Goal: Navigation & Orientation: Find specific page/section

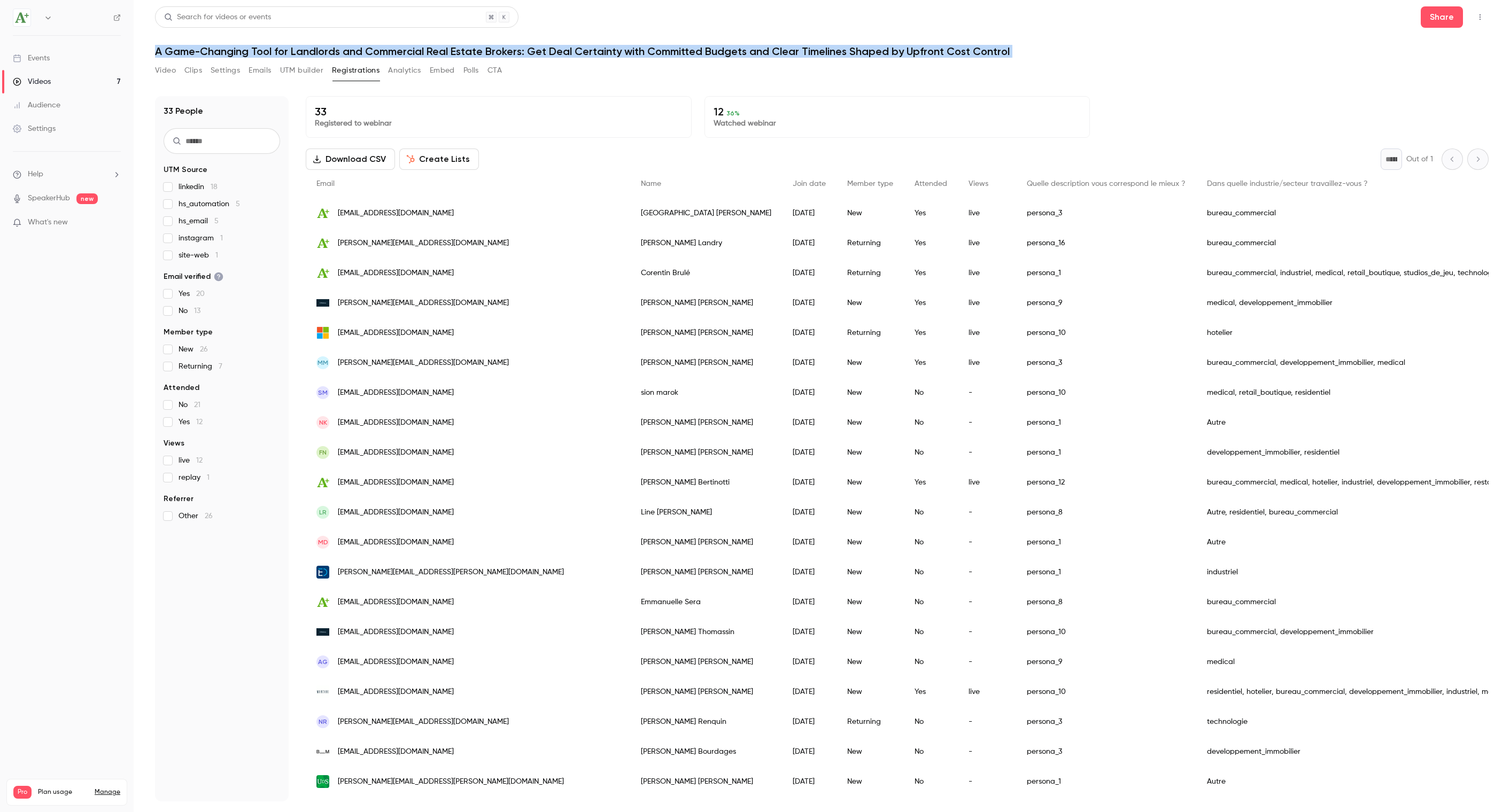
click at [54, 57] on link "Events" at bounding box center [67, 58] width 134 height 23
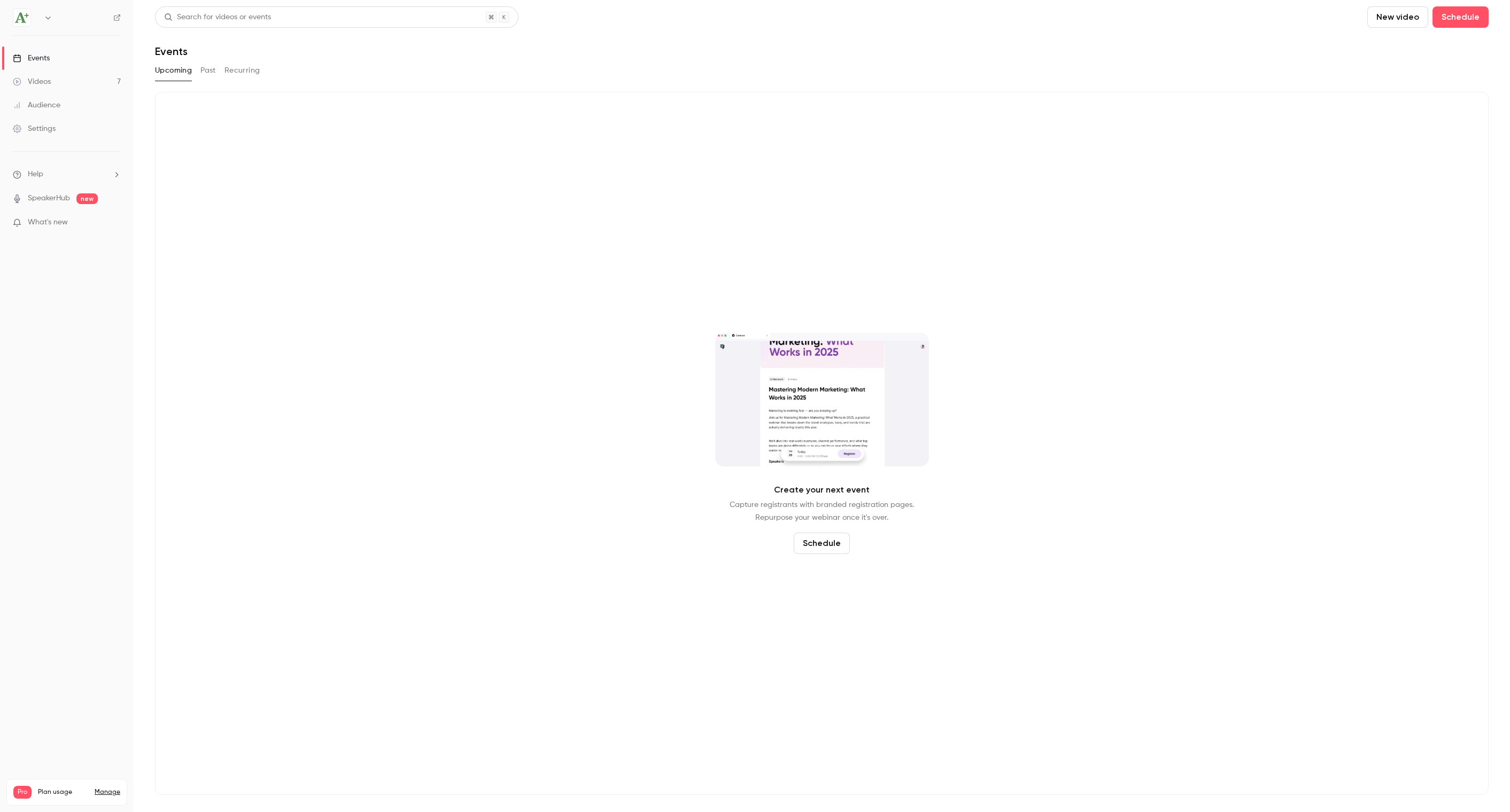
click at [212, 71] on button "Past" at bounding box center [208, 70] width 15 height 17
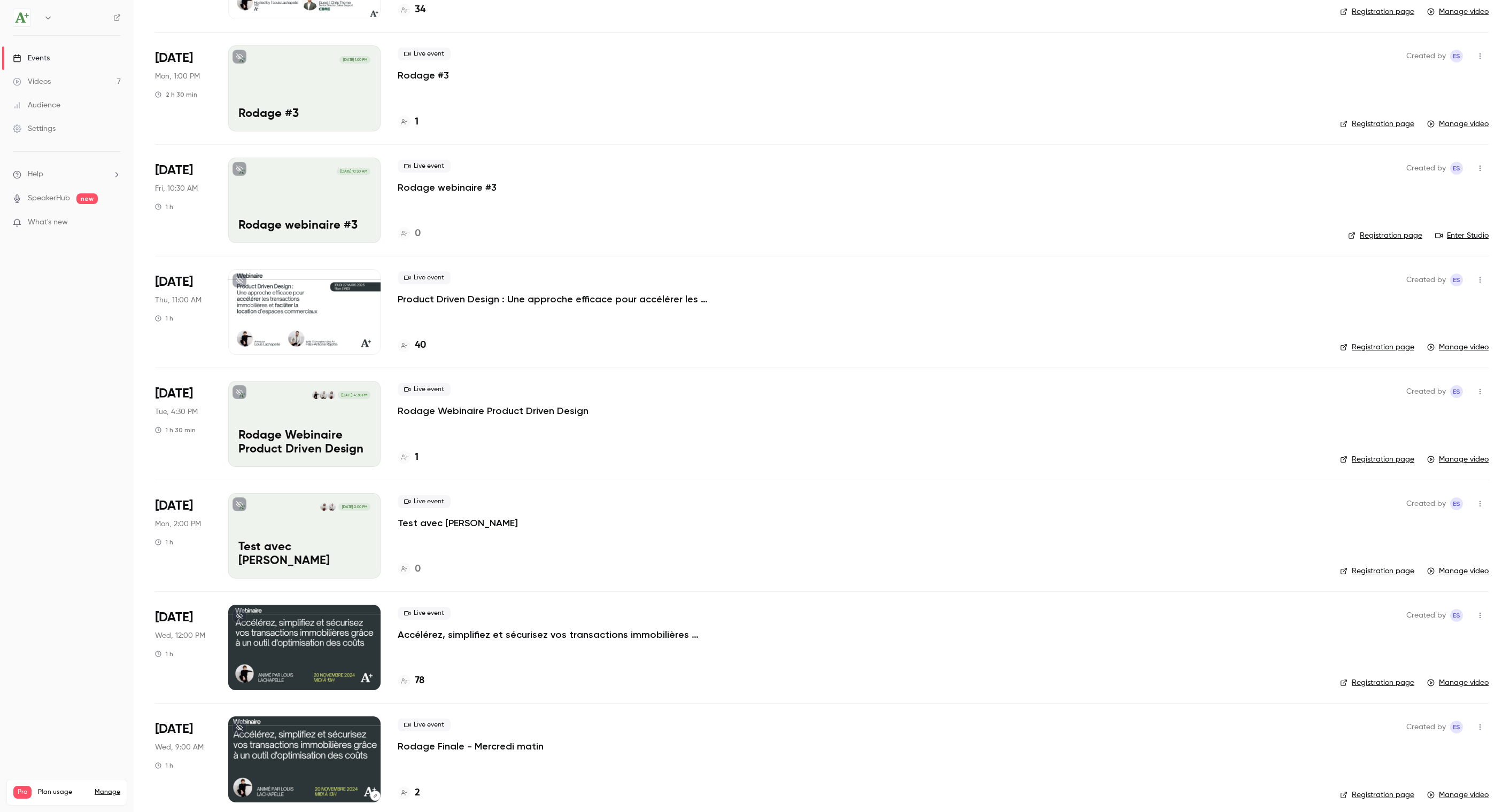
scroll to position [156, 0]
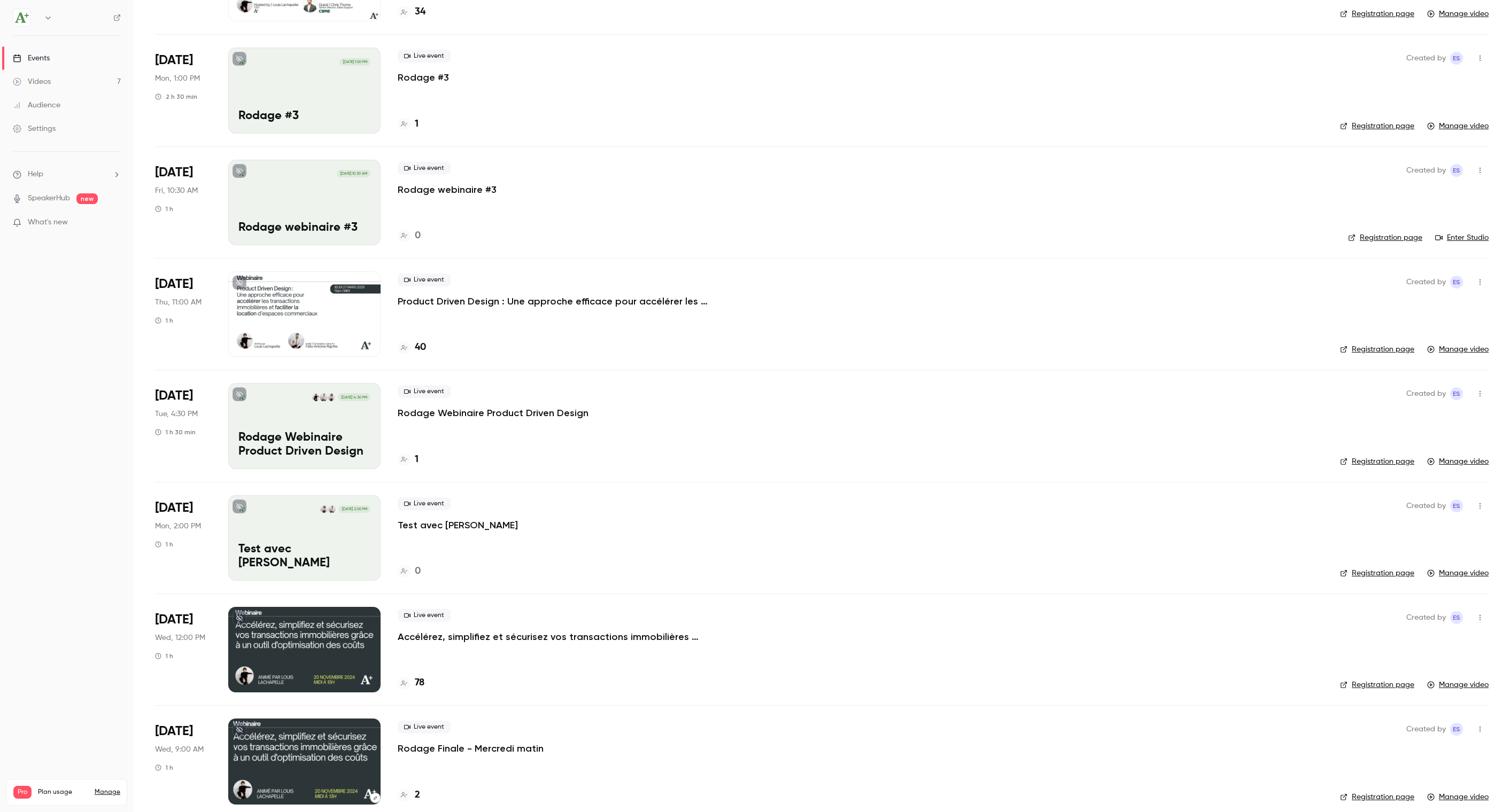
click at [324, 307] on div at bounding box center [304, 314] width 153 height 86
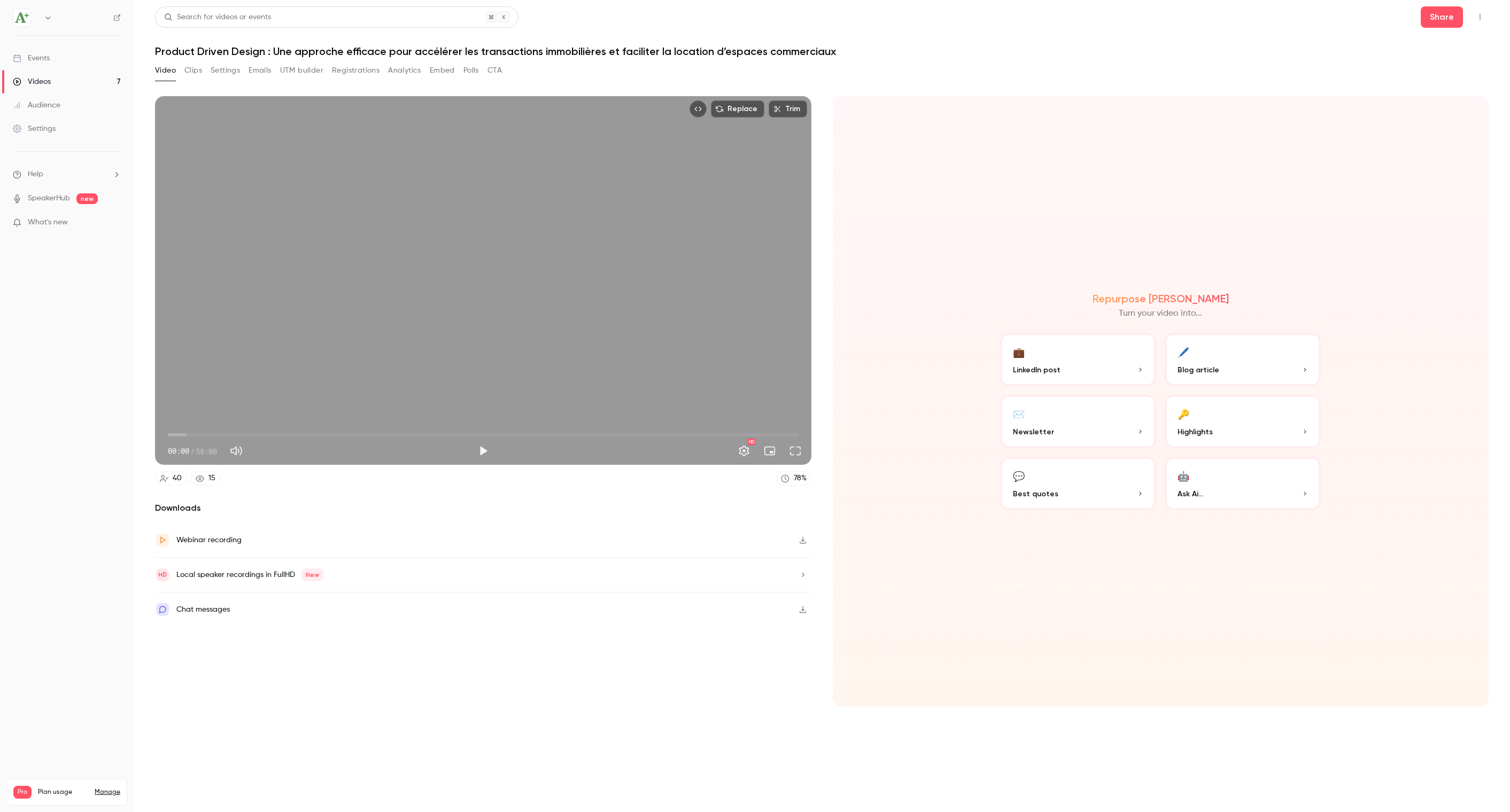
click at [195, 75] on button "Clips" at bounding box center [194, 70] width 18 height 17
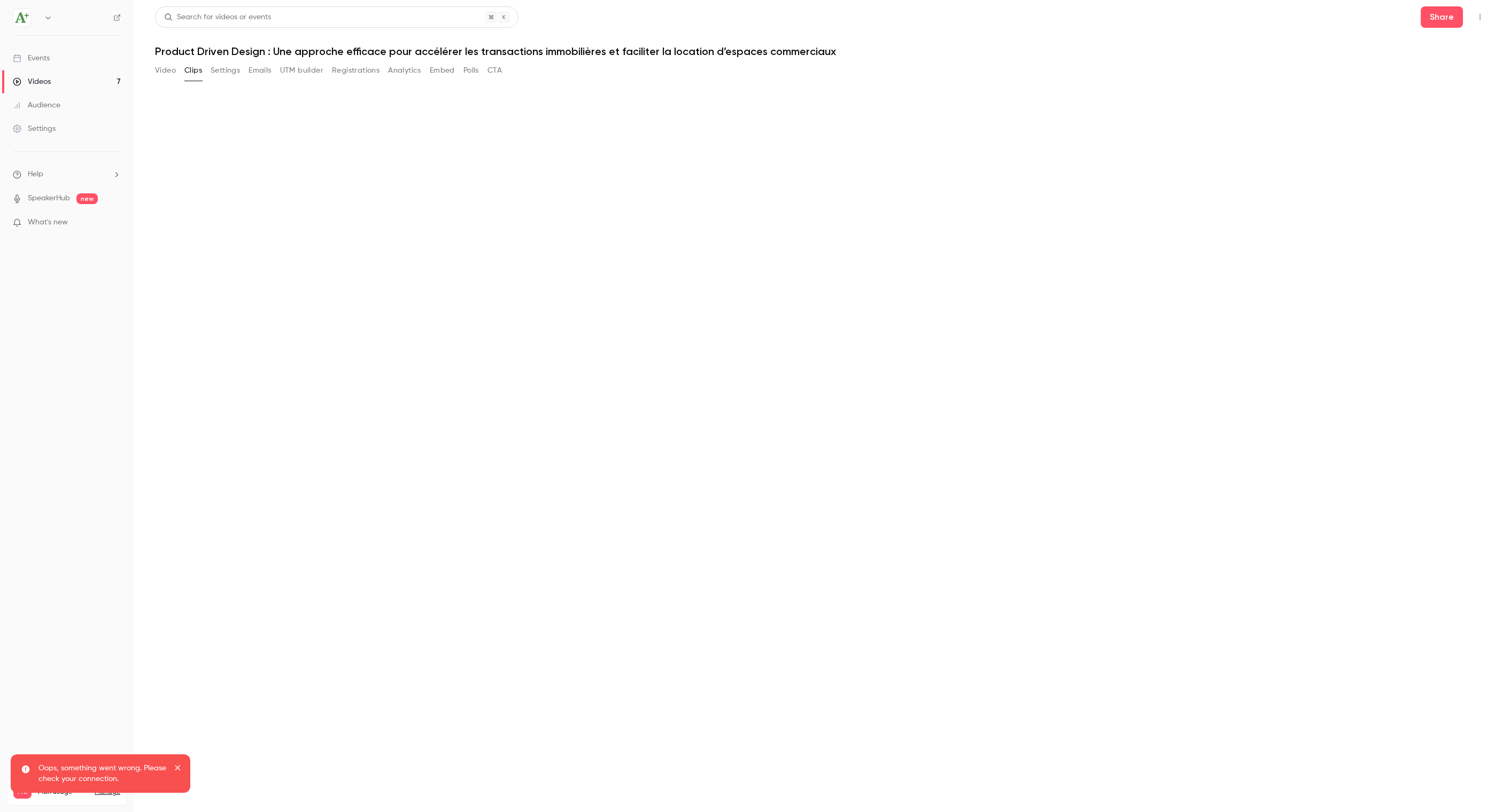
click at [233, 78] on button "Settings" at bounding box center [225, 70] width 29 height 17
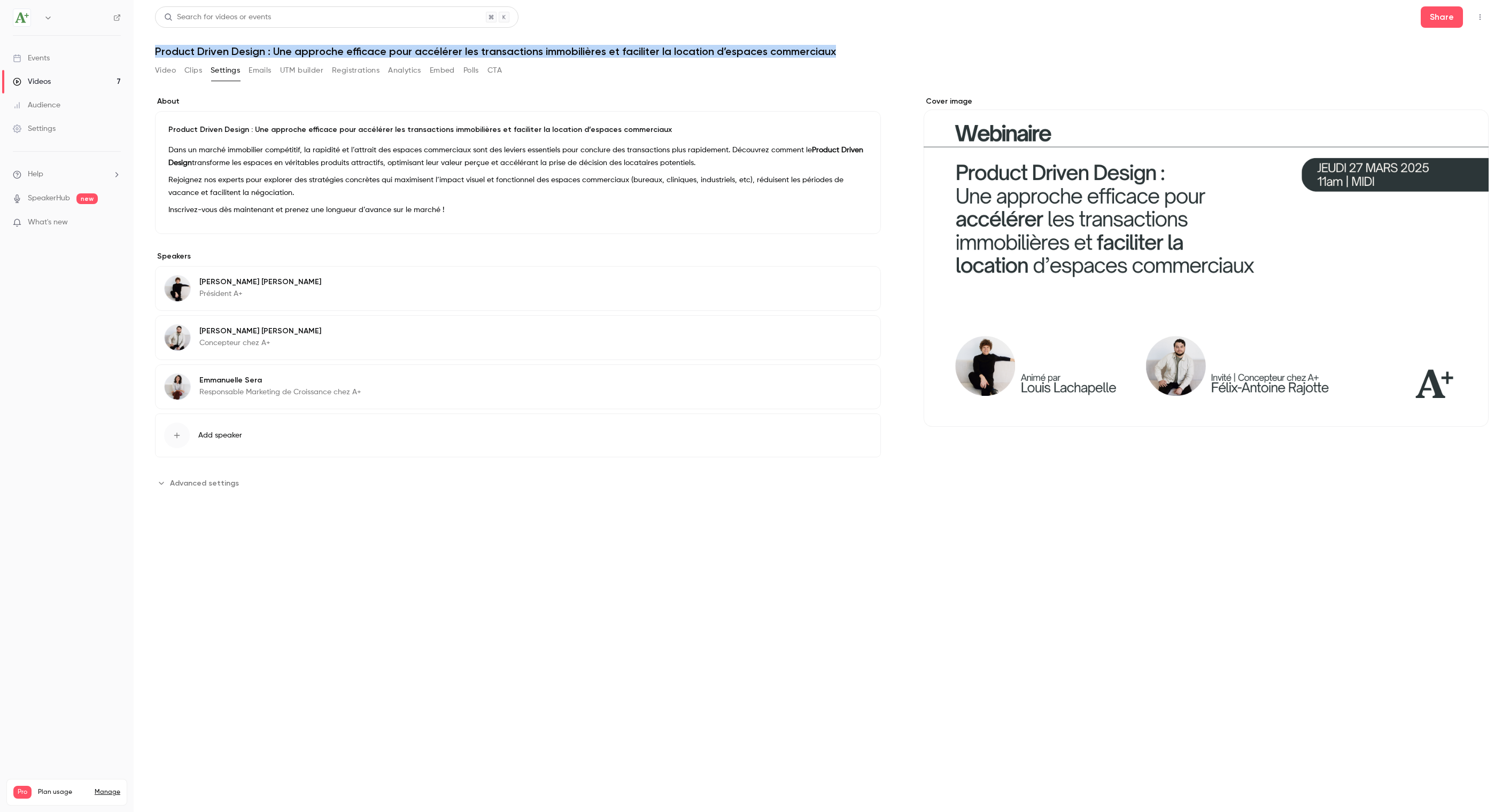
drag, startPoint x: 835, startPoint y: 50, endPoint x: 157, endPoint y: 49, distance: 678.0
click at [157, 49] on h1 "Product Driven Design : Une approche efficace pour accélérer les transactions i…" at bounding box center [822, 51] width 1333 height 12
copy h1 "Product Driven Design : Une approche efficace pour accélérer les transactions i…"
click at [368, 74] on button "Registrations" at bounding box center [355, 70] width 47 height 17
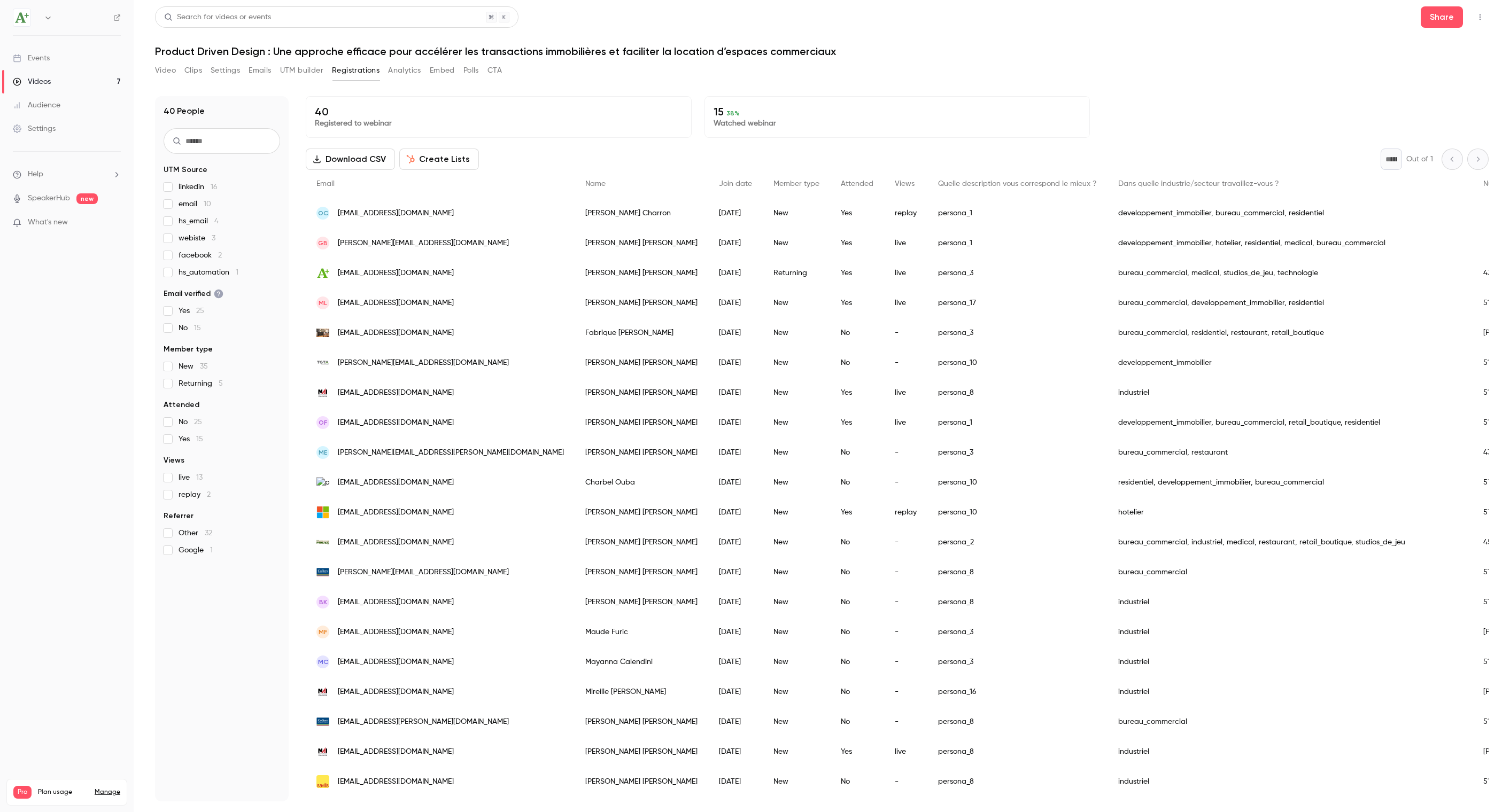
click at [743, 118] on p "Watched webinar" at bounding box center [898, 123] width 368 height 11
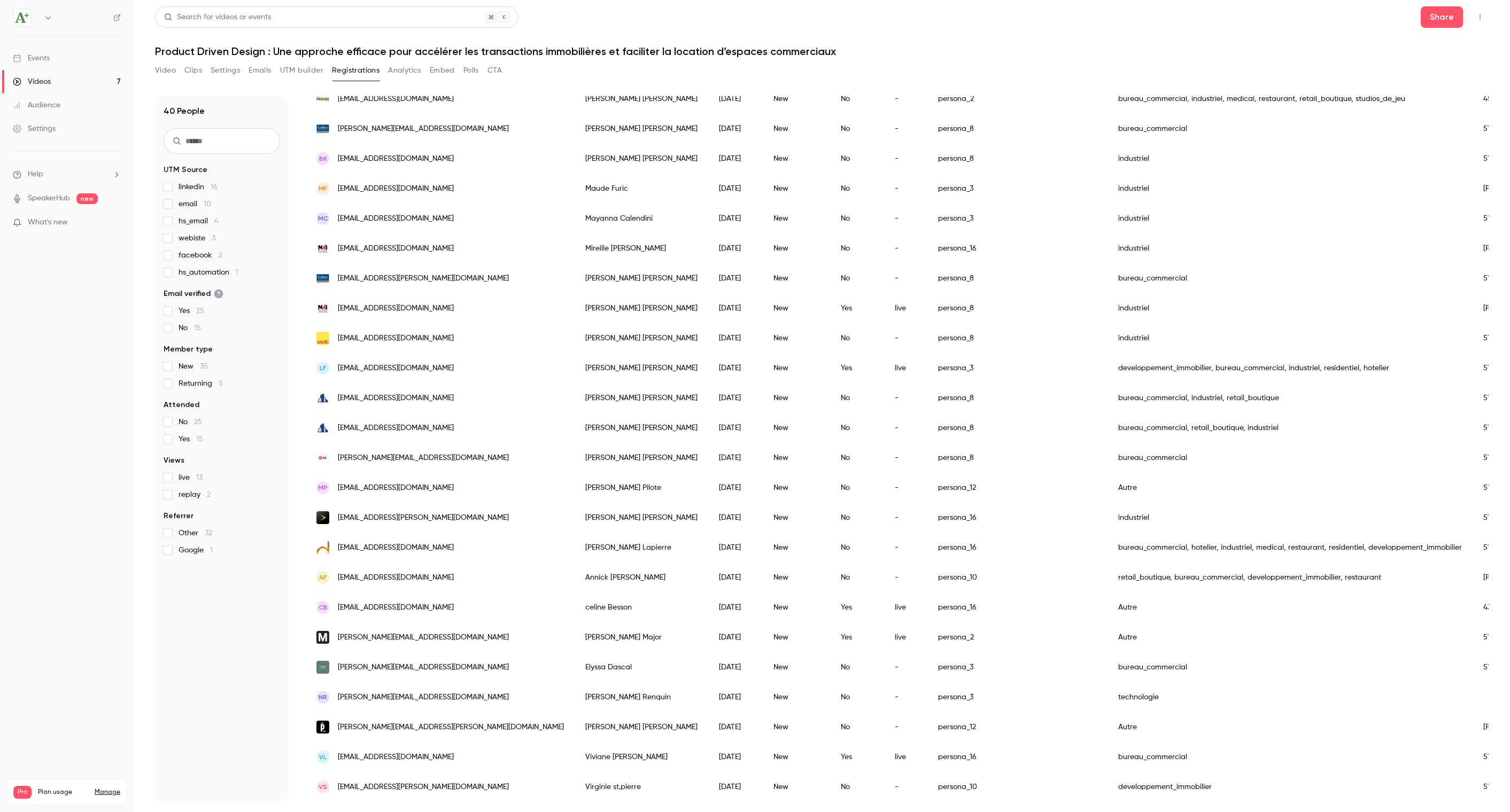
scroll to position [593, 0]
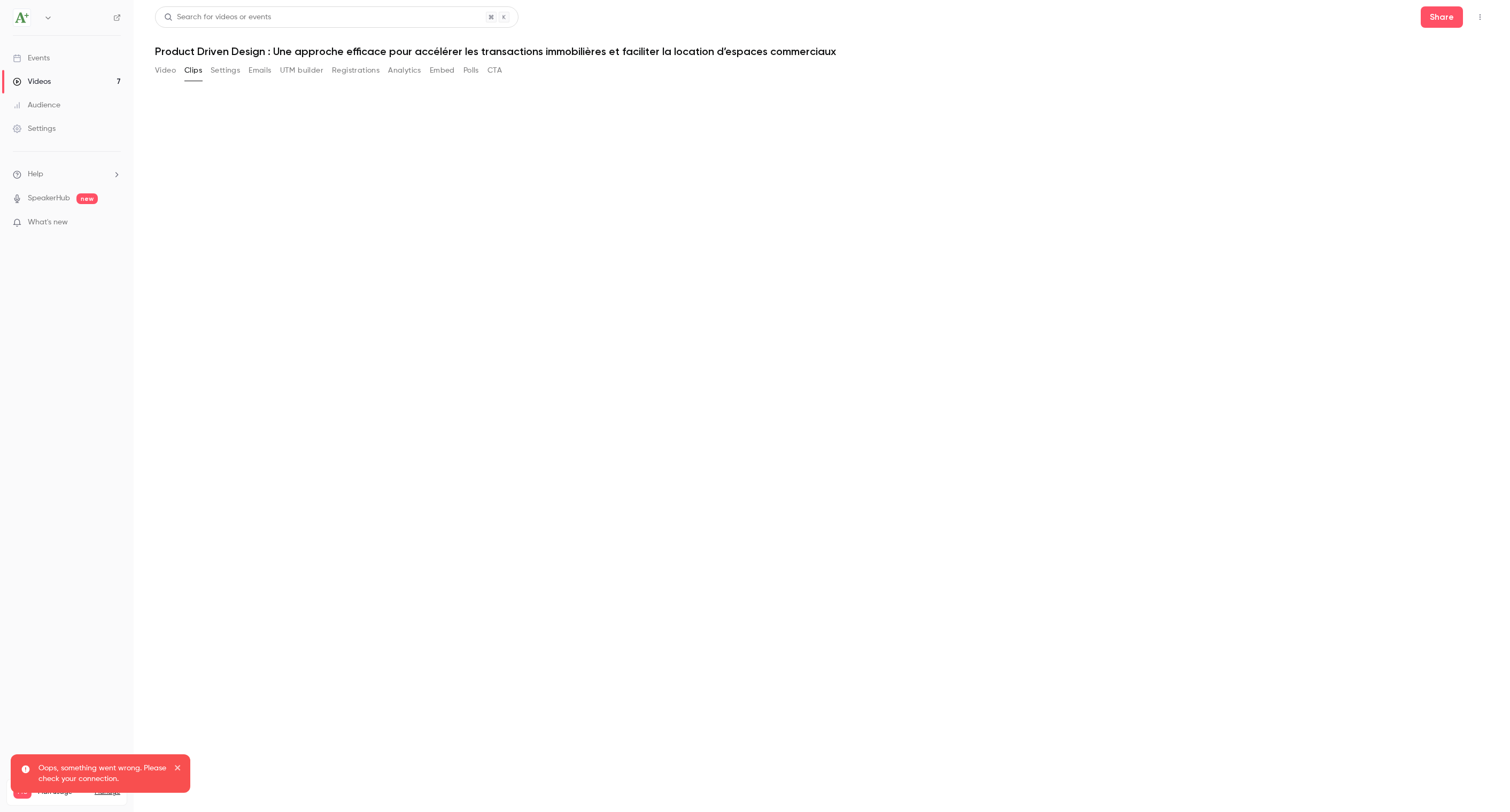
click at [35, 75] on link "Videos 7" at bounding box center [67, 81] width 134 height 23
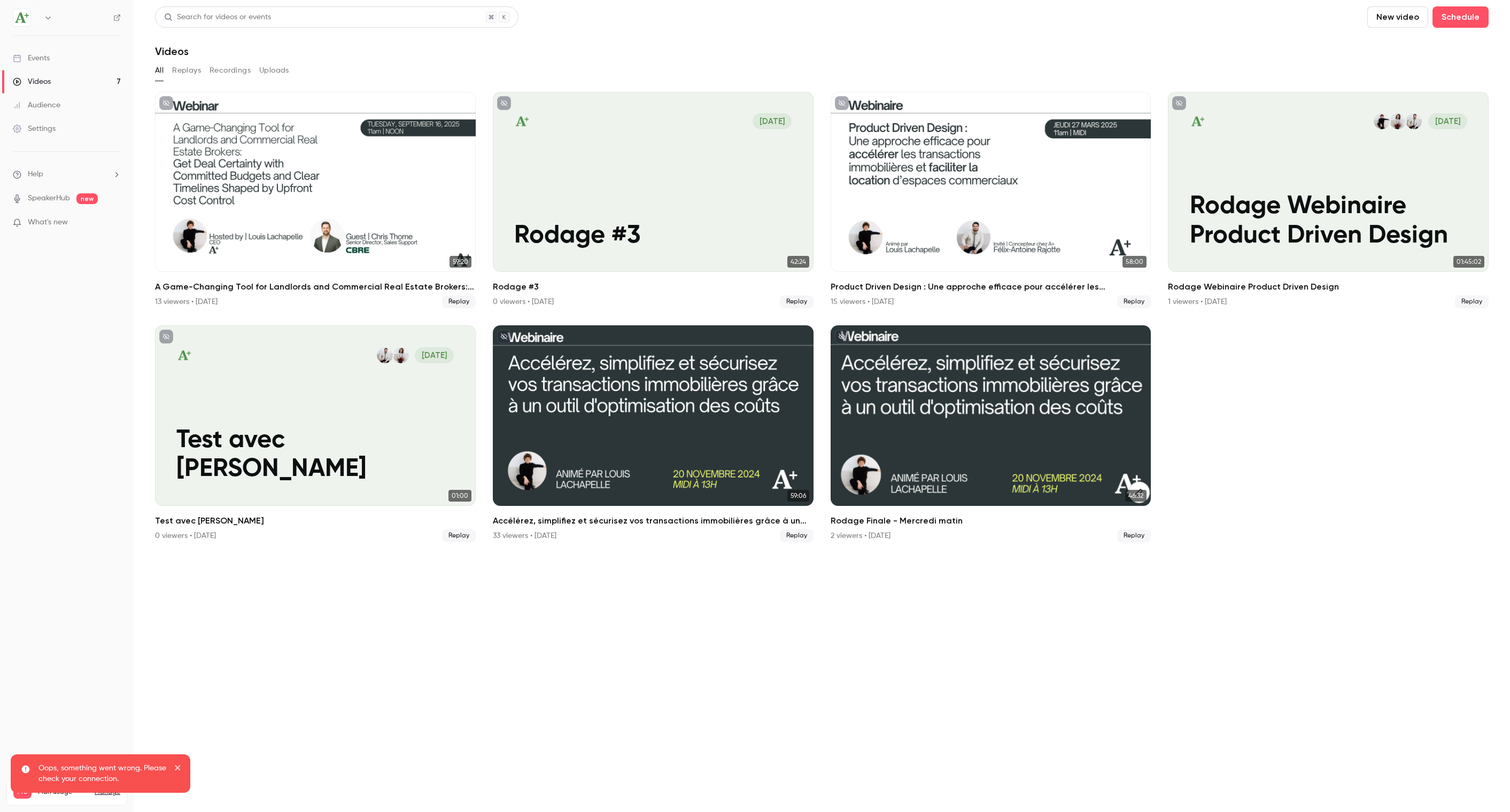
click at [47, 63] on div "Events" at bounding box center [30, 58] width 37 height 11
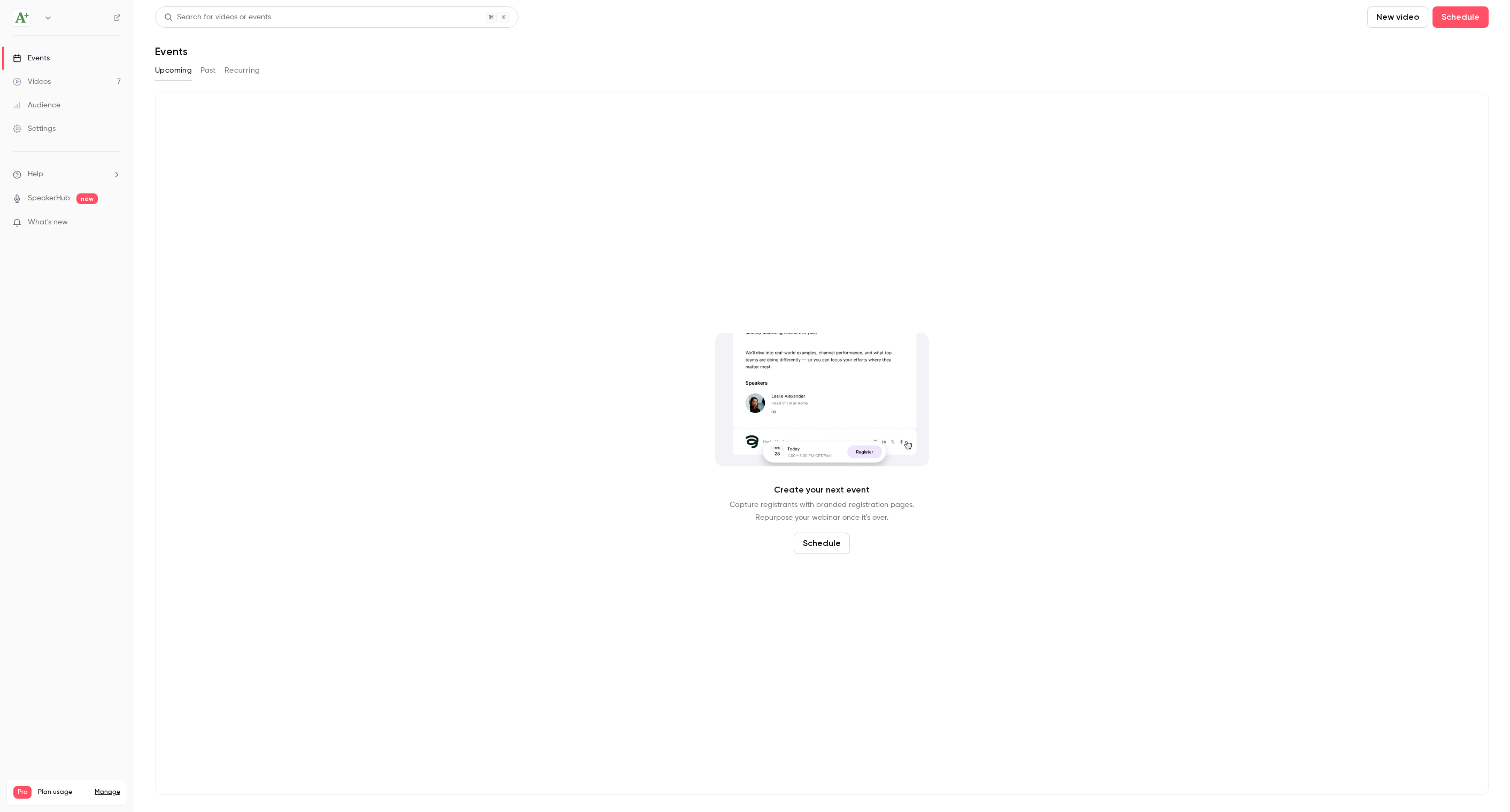
click at [45, 62] on div "Events" at bounding box center [30, 58] width 37 height 11
click at [210, 70] on button "Past" at bounding box center [208, 70] width 15 height 17
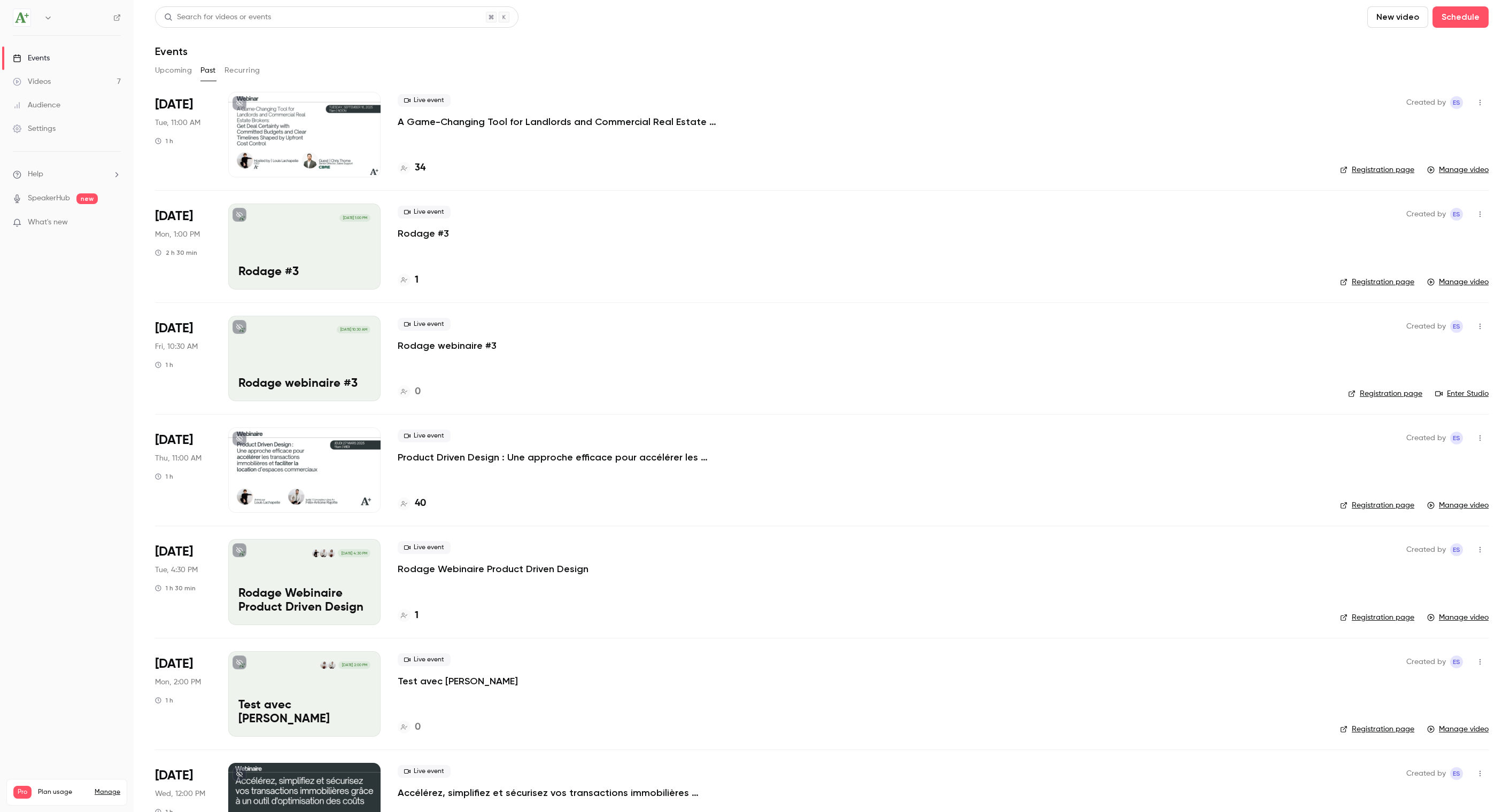
click at [279, 130] on div at bounding box center [304, 135] width 153 height 86
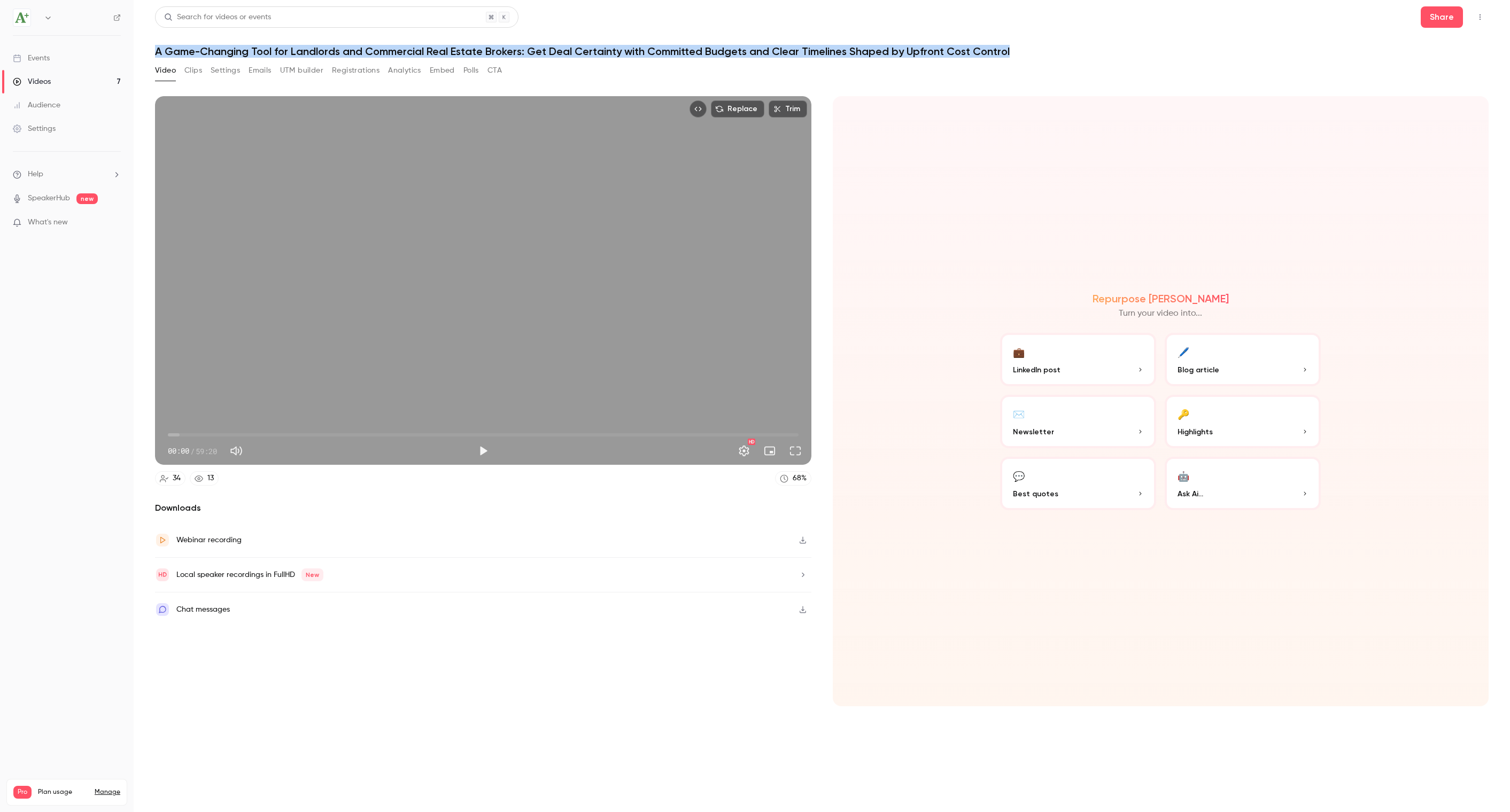
drag, startPoint x: 1025, startPoint y: 50, endPoint x: 153, endPoint y: 56, distance: 872.0
click at [153, 56] on main "Search for videos or events Share A Game-Changing Tool for Landlords and Commer…" at bounding box center [822, 406] width 1376 height 812
copy h1 "A Game-Changing Tool for Landlords and Commercial Real Estate Brokers: Get Deal…"
click at [45, 60] on div "Events" at bounding box center [30, 58] width 37 height 11
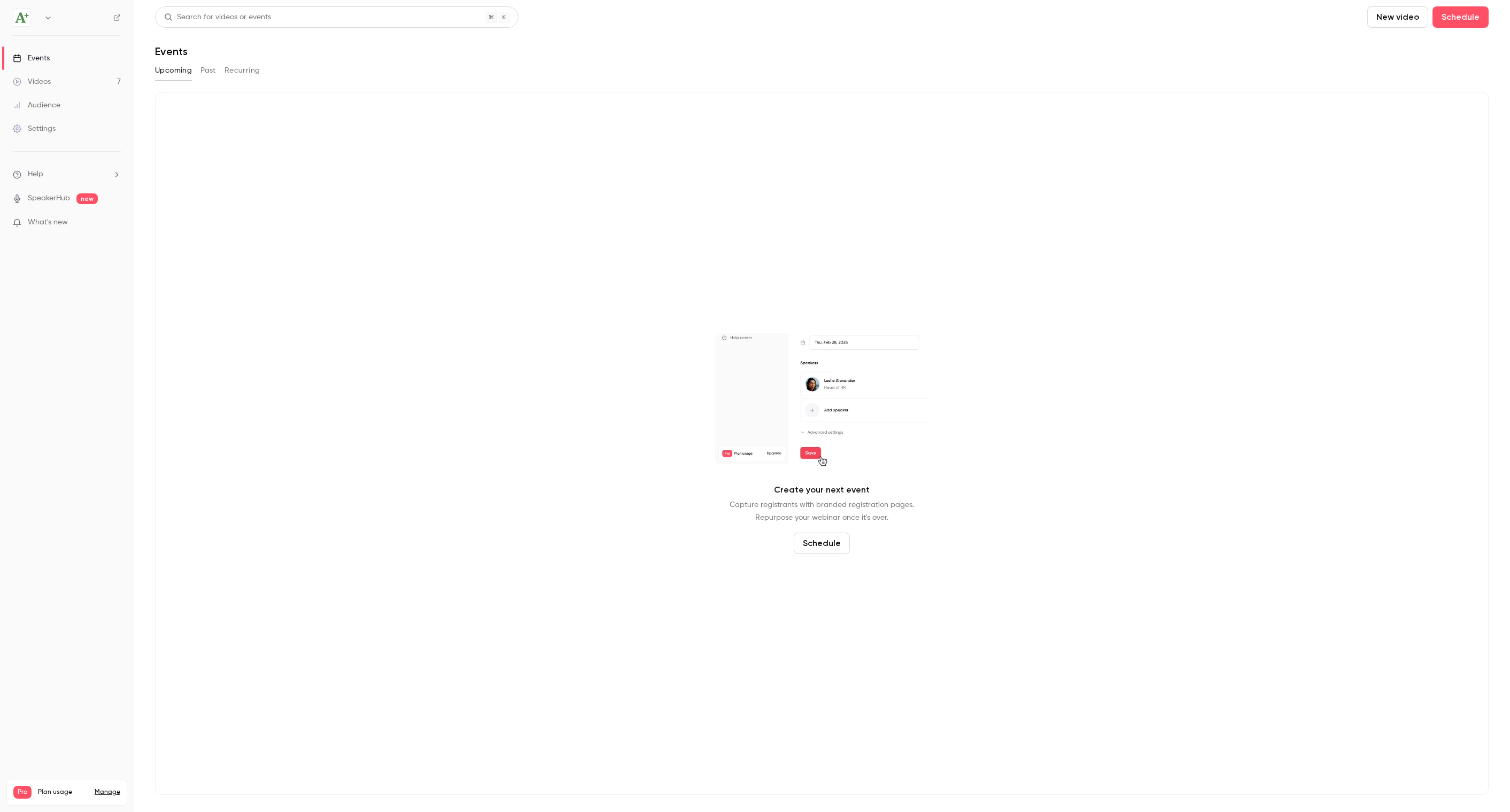
click at [209, 73] on button "Past" at bounding box center [208, 70] width 15 height 17
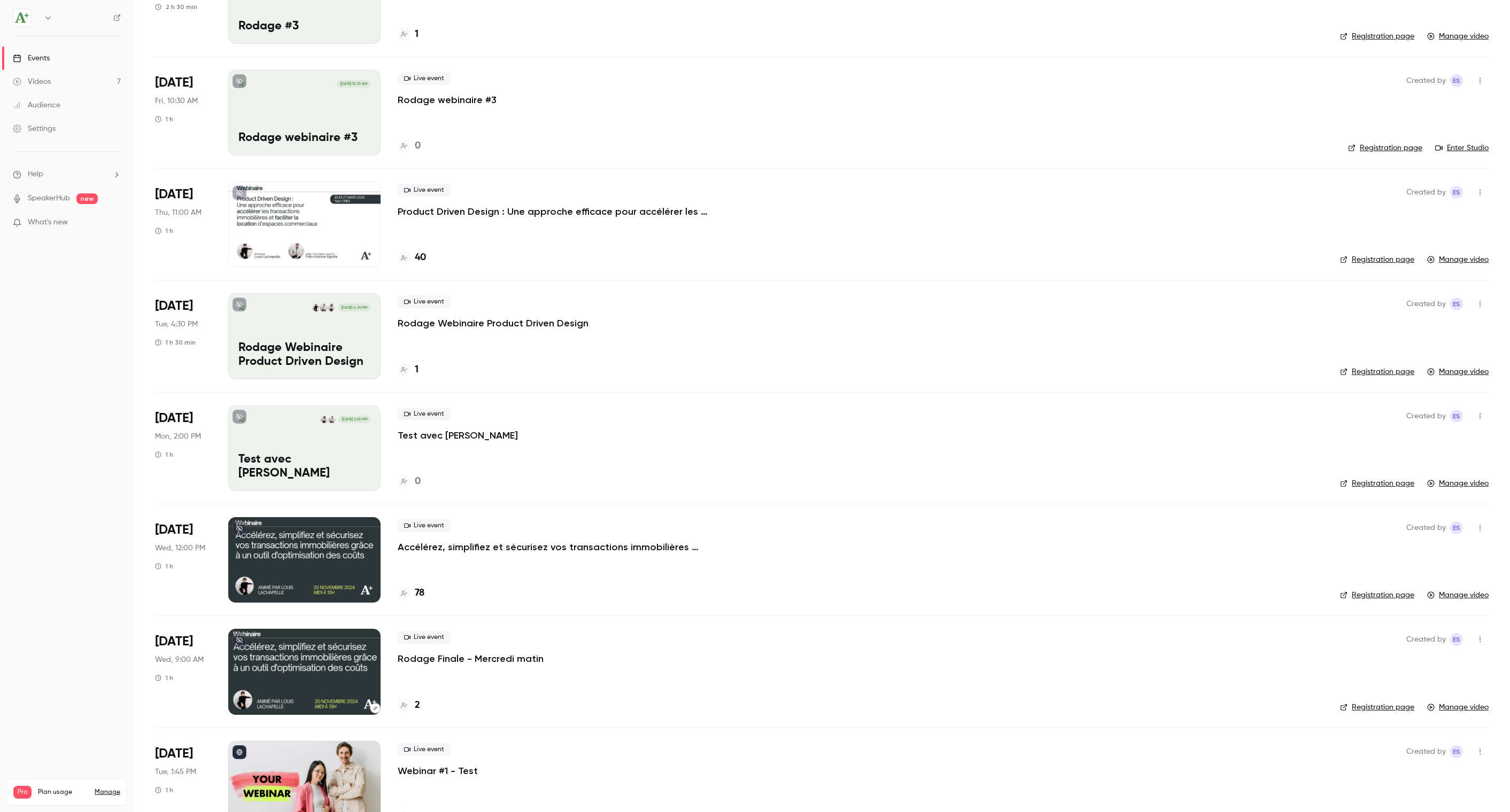
scroll to position [280, 0]
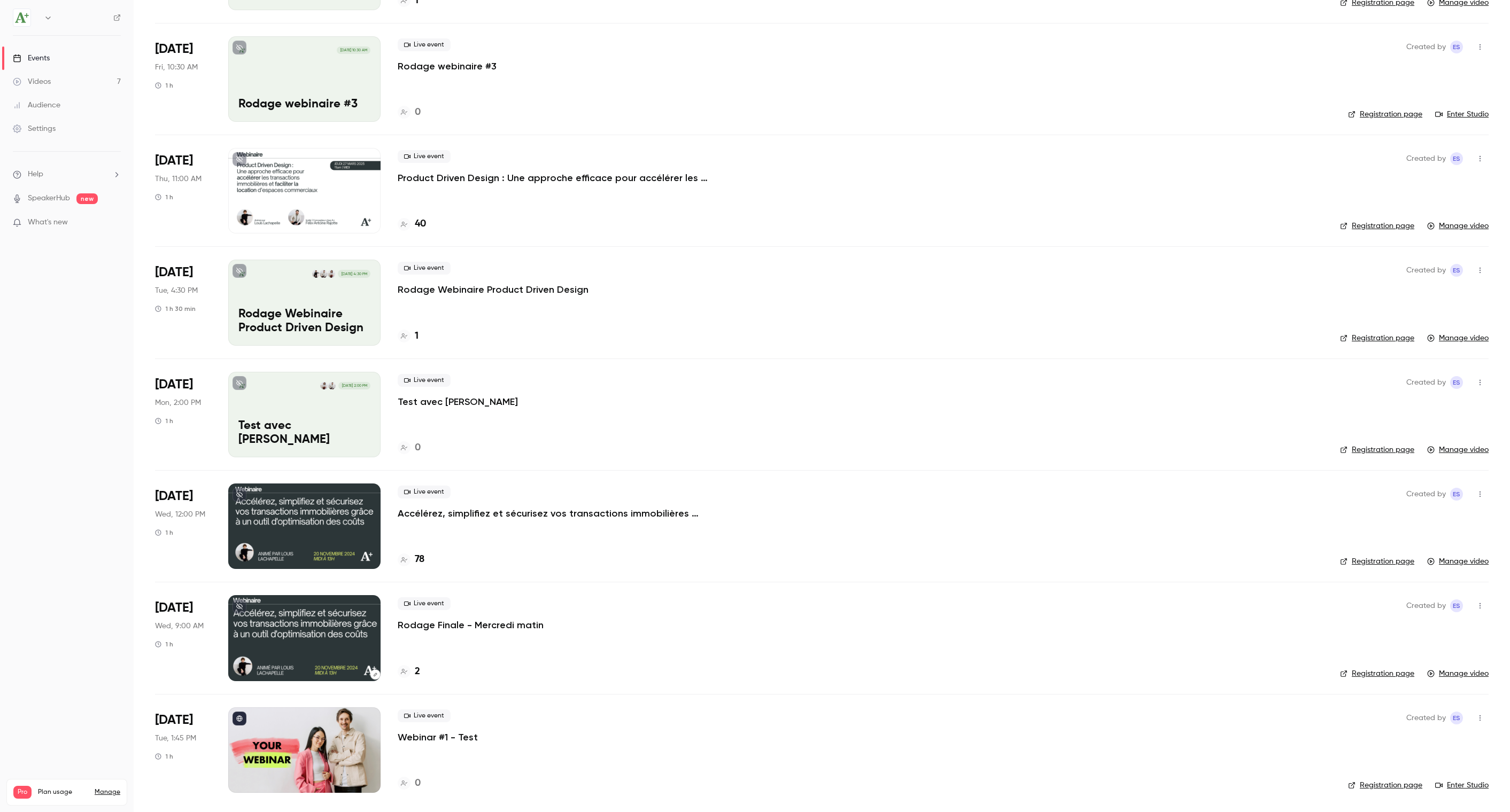
click at [330, 525] on div at bounding box center [304, 526] width 153 height 86
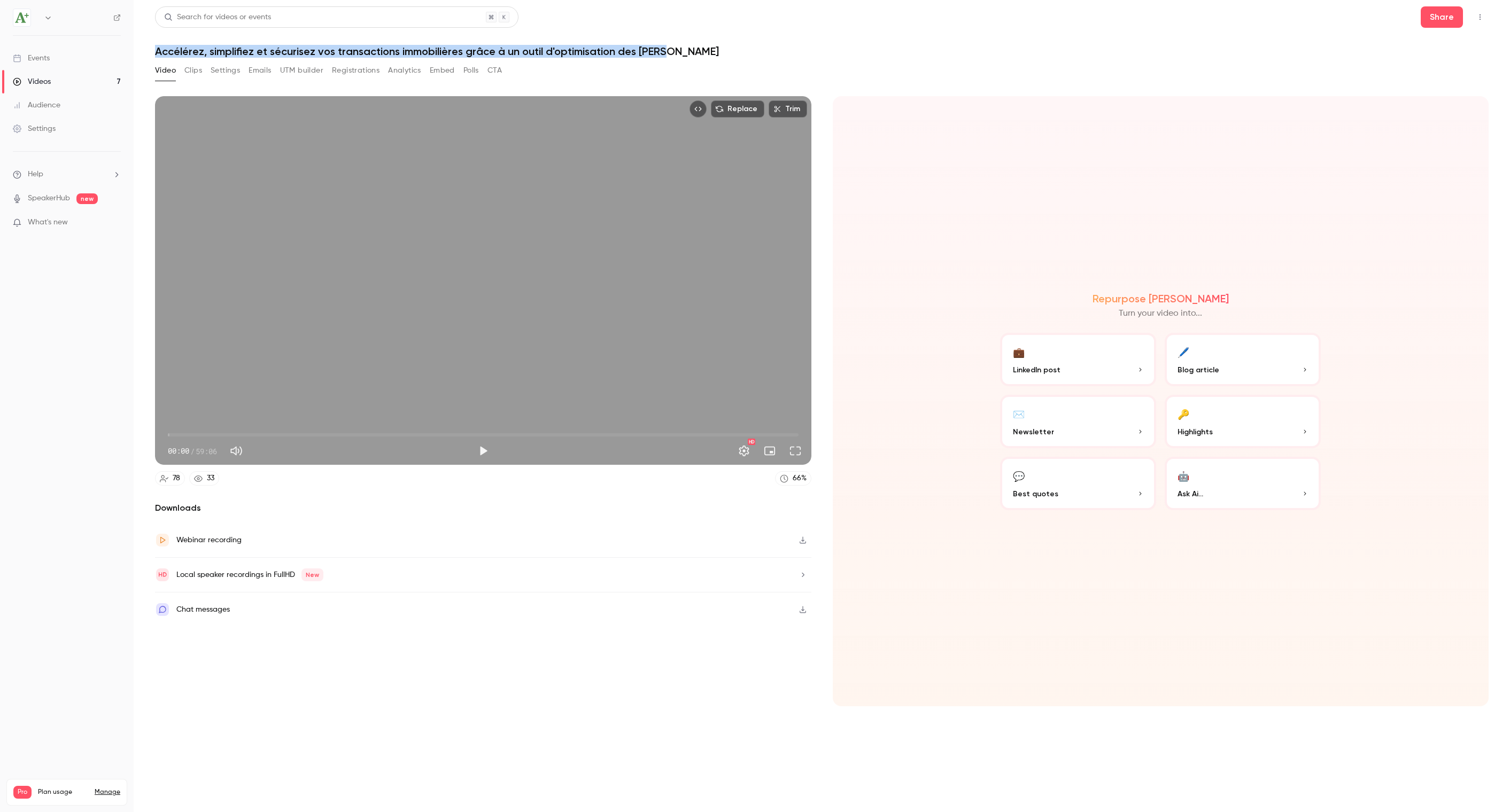
drag, startPoint x: 691, startPoint y: 50, endPoint x: 155, endPoint y: 49, distance: 536.0
click at [155, 49] on h1 "Accélérez, simplifiez et sécurisez vos transactions immobilières grâce à un out…" at bounding box center [822, 51] width 1333 height 12
copy h1 "Accélérez, simplifiez et sécurisez vos transactions immobilières grâce à un out…"
